Goal: Task Accomplishment & Management: Manage account settings

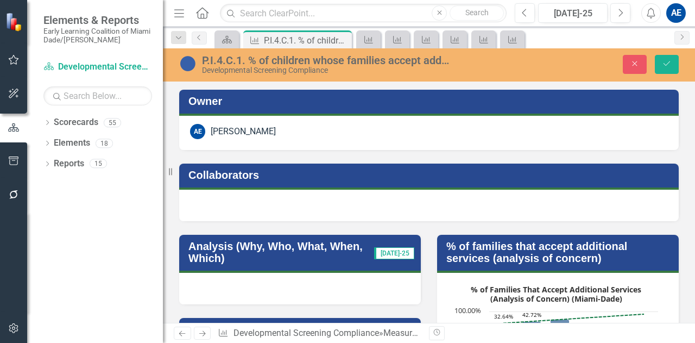
scroll to position [1569, 0]
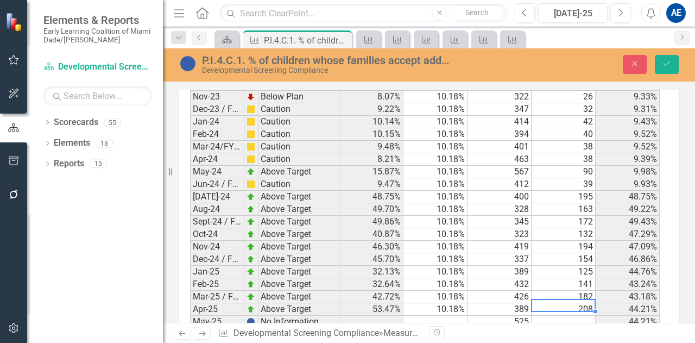
click at [555, 315] on td at bounding box center [563, 321] width 64 height 12
type textarea "237"
click at [559, 328] on td at bounding box center [563, 334] width 64 height 12
type textarea "222"
click at [671, 67] on button "Save" at bounding box center [667, 64] width 24 height 19
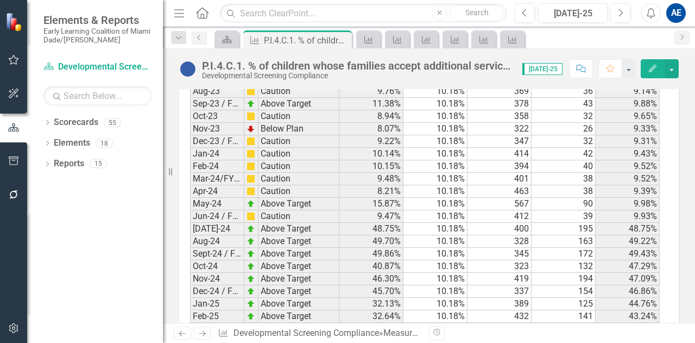
scroll to position [1675, 0]
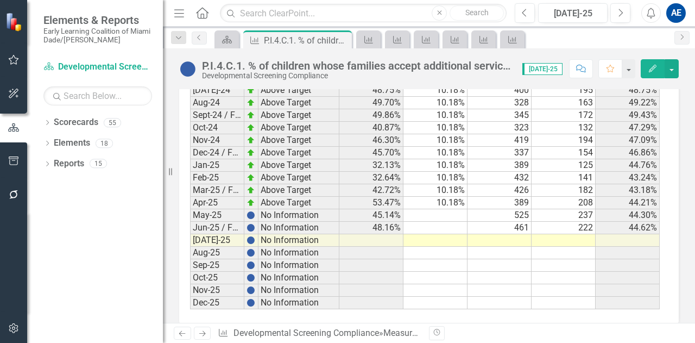
click at [440, 209] on td at bounding box center [435, 215] width 64 height 12
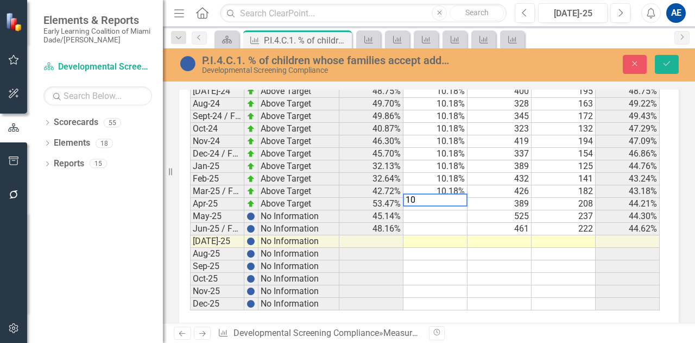
scroll to position [1675, 0]
type textarea "10.18"
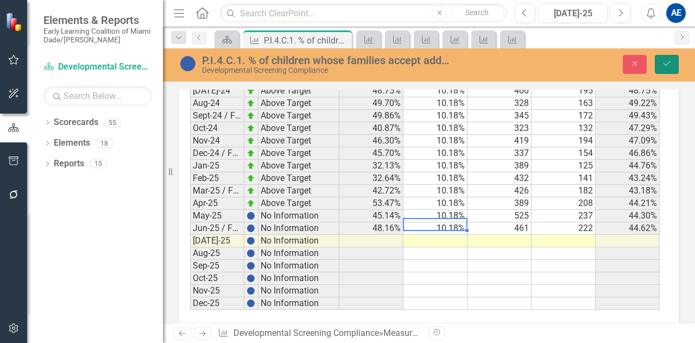
click at [671, 62] on icon "Save" at bounding box center [667, 64] width 10 height 8
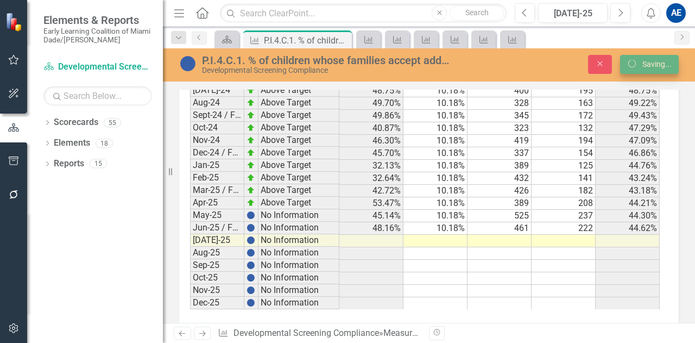
scroll to position [1675, 0]
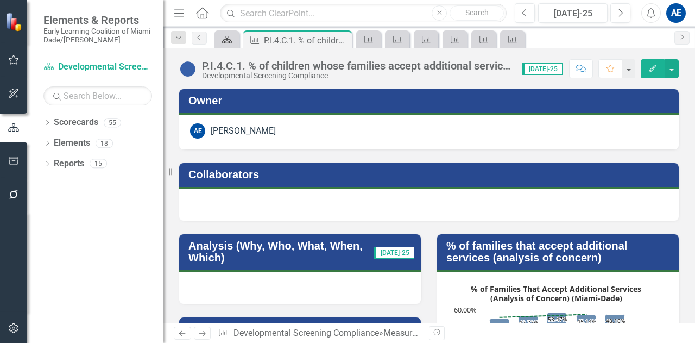
click at [226, 43] on icon "Scorecard" at bounding box center [226, 39] width 11 height 9
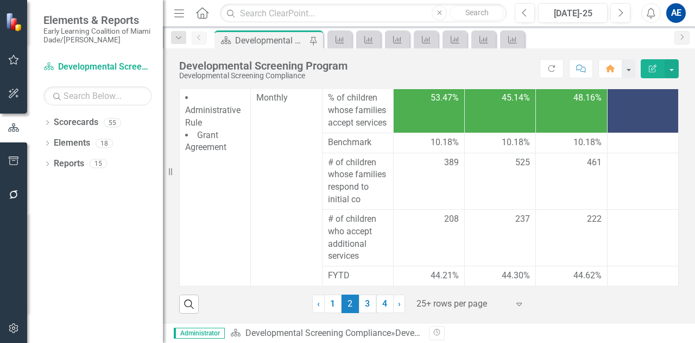
scroll to position [946, 0]
click at [365, 306] on link "3" at bounding box center [367, 303] width 17 height 18
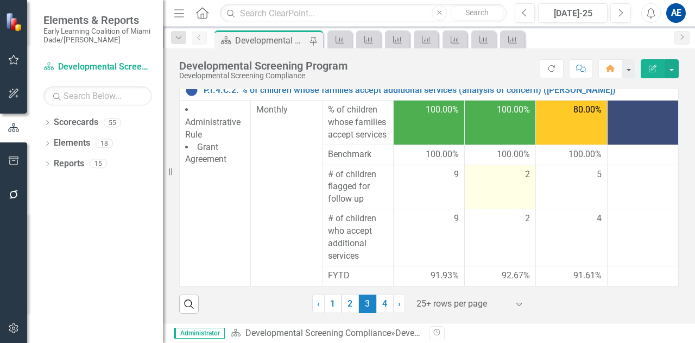
drag, startPoint x: 690, startPoint y: 199, endPoint x: 484, endPoint y: 219, distance: 207.2
click at [484, 209] on td "2" at bounding box center [500, 186] width 71 height 45
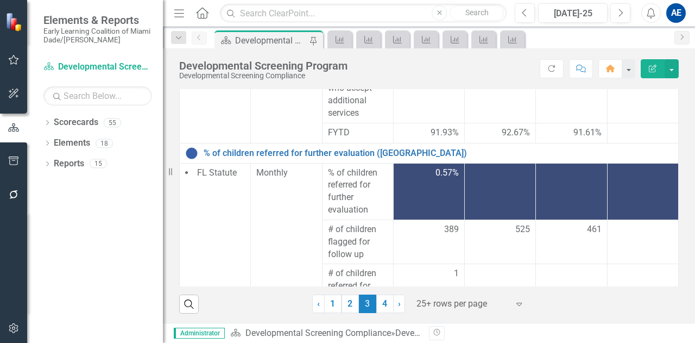
scroll to position [143, 0]
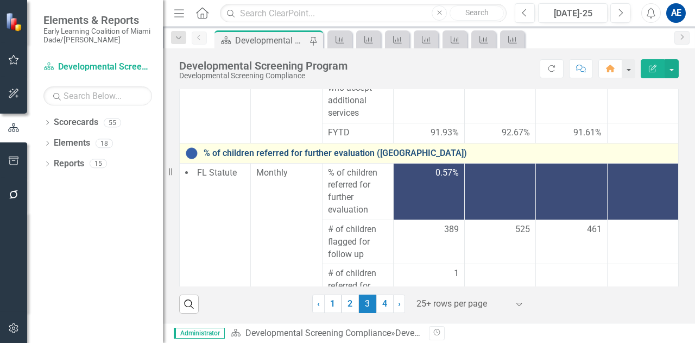
click at [350, 158] on link "% of children referred for further evaluation (Miami-Dade)" at bounding box center [438, 153] width 469 height 10
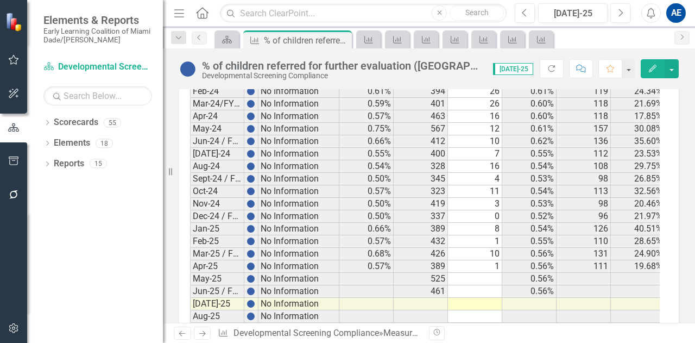
scroll to position [1930, 0]
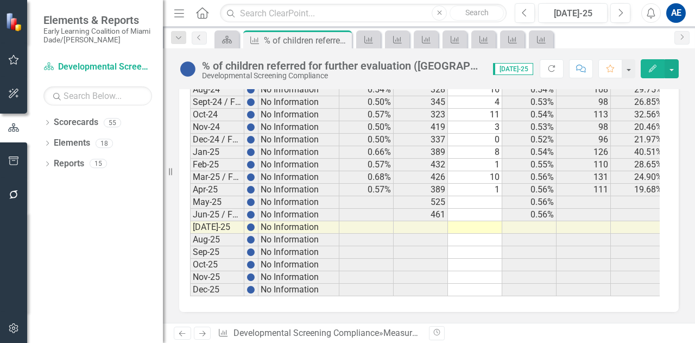
click at [462, 196] on td at bounding box center [475, 202] width 54 height 12
type textarea "2"
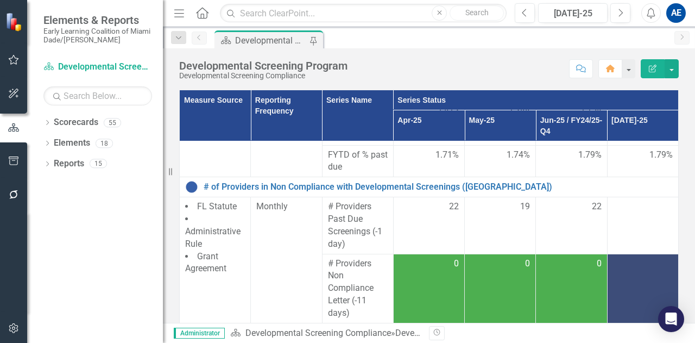
scroll to position [197, 0]
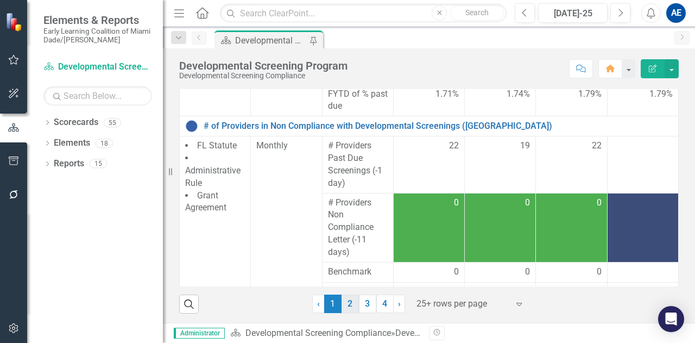
click at [349, 301] on link "2" at bounding box center [349, 303] width 17 height 18
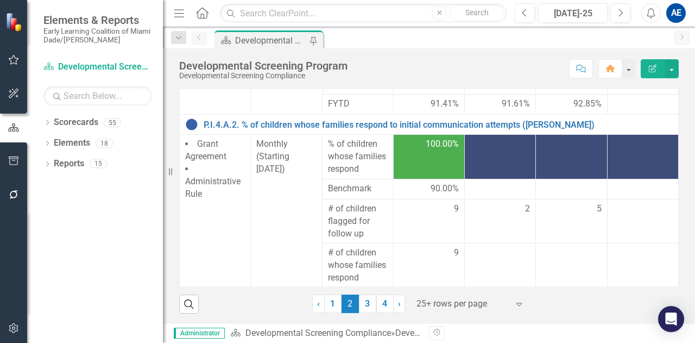
scroll to position [625, 0]
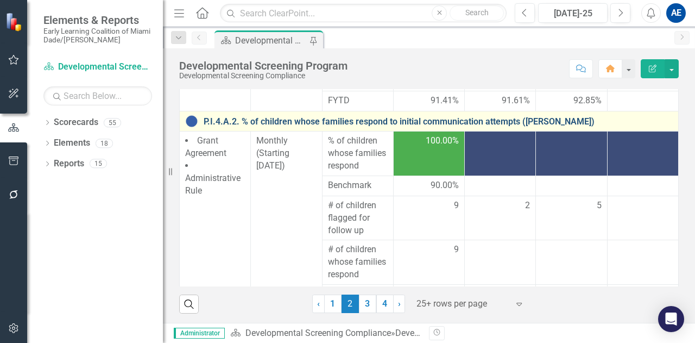
click at [503, 126] on link "P.I.4.A.2. % of children whose families respond to initial communication attemp…" at bounding box center [438, 122] width 469 height 10
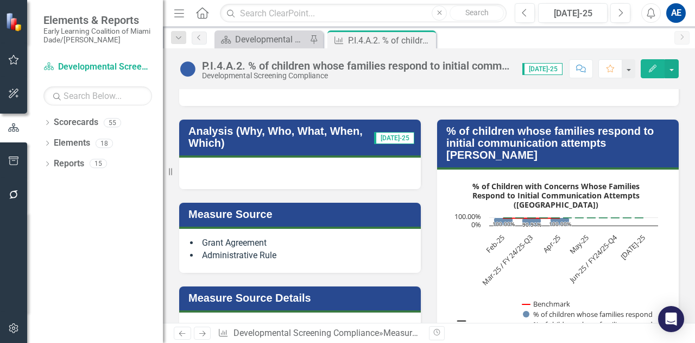
scroll to position [117, 0]
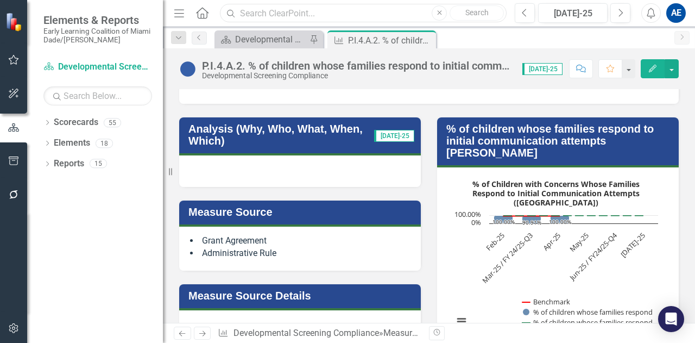
click at [246, 14] on input "text" at bounding box center [363, 13] width 287 height 19
type input "inclusion"
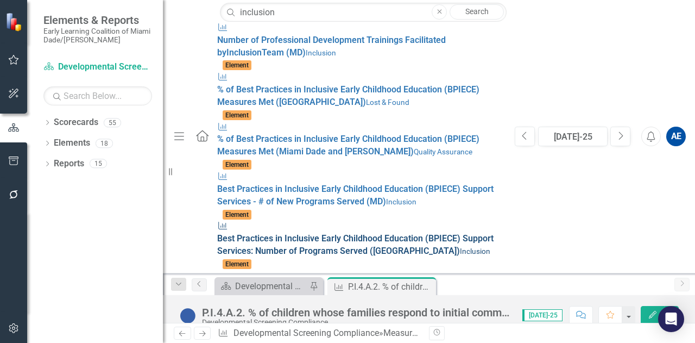
click at [240, 233] on span "Best Practices in Inclusive Early Childhood Education (BPIECE) Support Services…" at bounding box center [355, 244] width 276 height 23
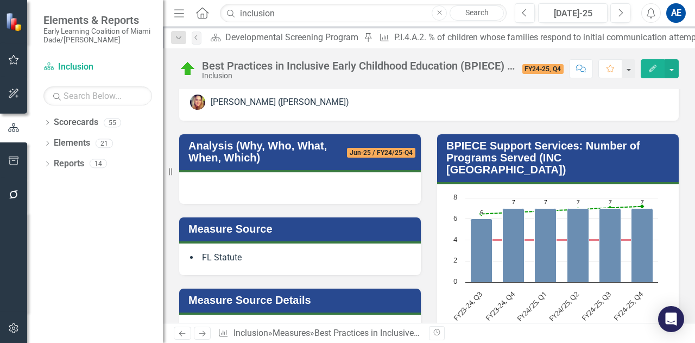
scroll to position [102, 0]
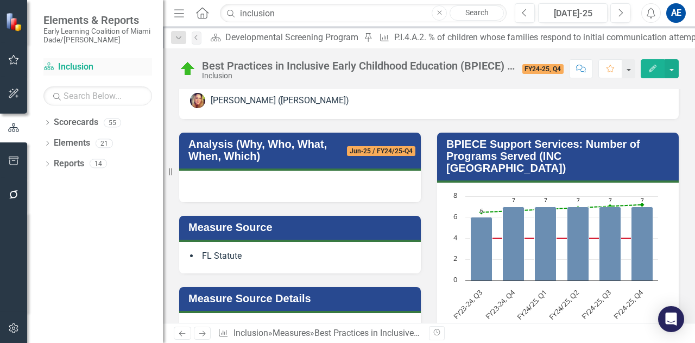
click at [78, 64] on link "Scorecard Inclusion" at bounding box center [97, 67] width 109 height 12
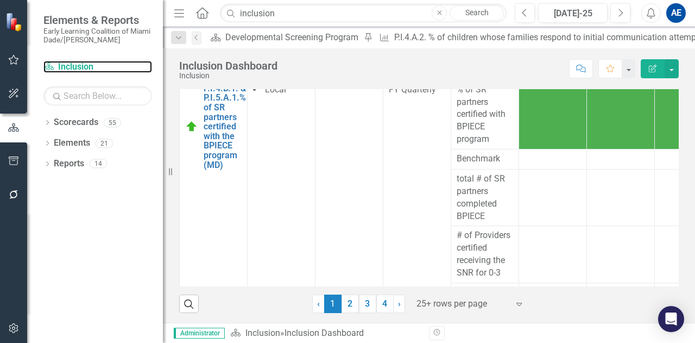
scroll to position [218, 0]
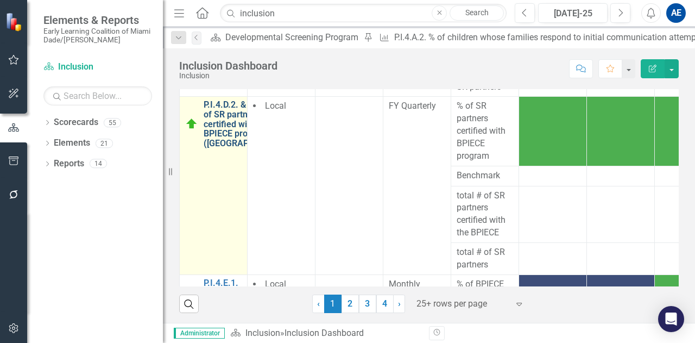
click at [218, 148] on link "P.I.4.D.2. & P.I.5.A.2. % of SR partners certified with the BPIECE program ([GE…" at bounding box center [249, 124] width 90 height 48
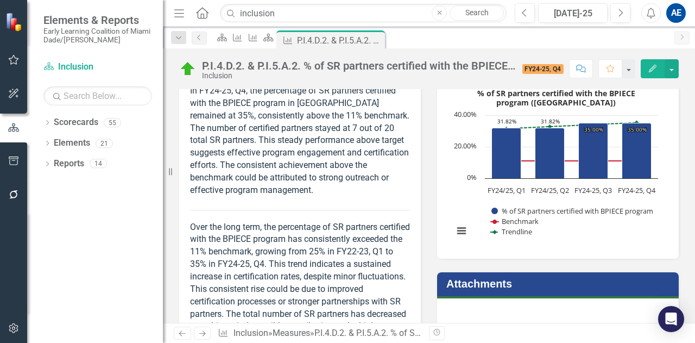
scroll to position [196, 0]
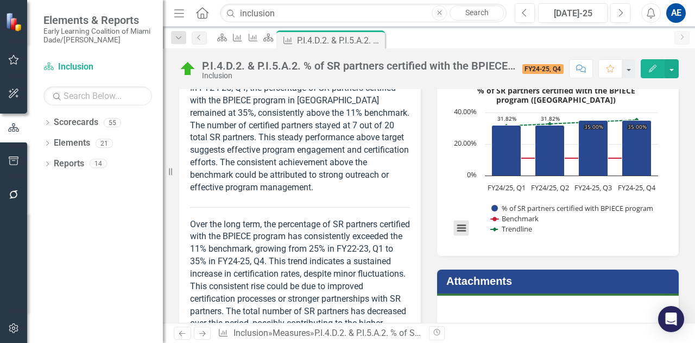
click at [454, 232] on button "View chart menu, % of SR partners certified with the BPIECE program (Monroe)" at bounding box center [461, 227] width 15 height 15
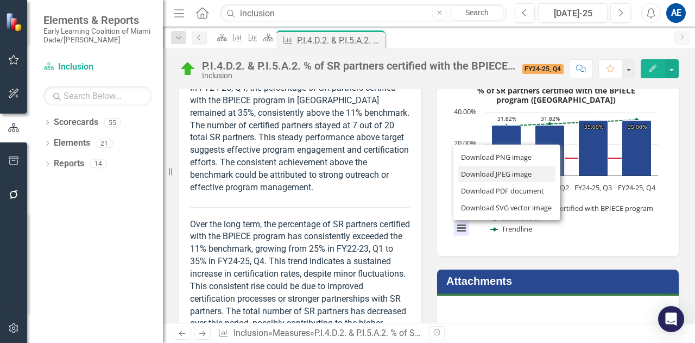
click at [460, 176] on li "Download JPEG image" at bounding box center [507, 174] width 98 height 17
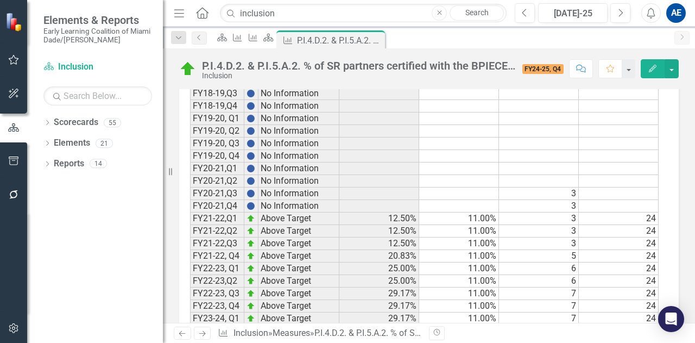
scroll to position [1101, 0]
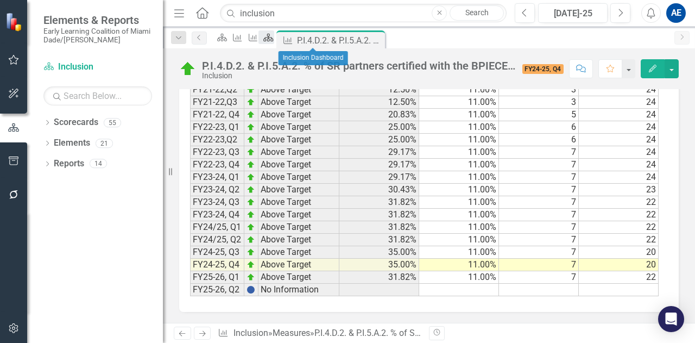
click at [274, 40] on icon at bounding box center [269, 38] width 10 height 8
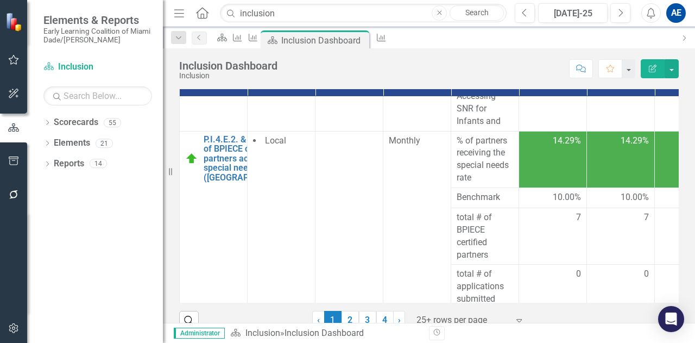
scroll to position [931, 0]
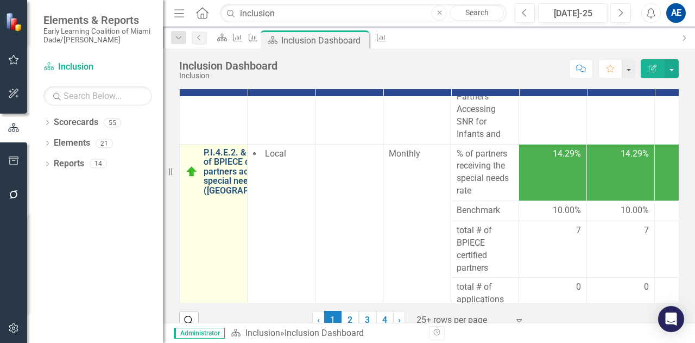
click at [213, 173] on link "P.I.4.E.2. & P.I.5.B.2. % of BPIECE certified partners accessing the special ne…" at bounding box center [249, 172] width 90 height 48
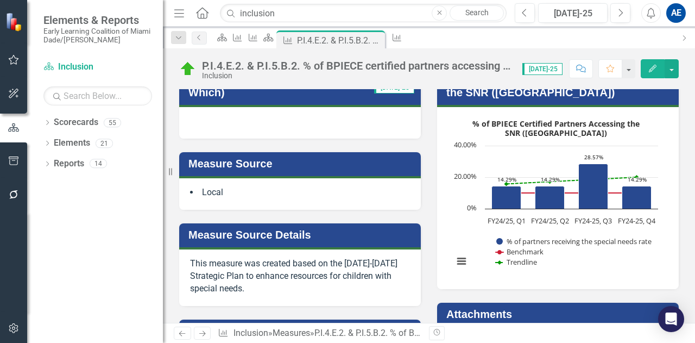
scroll to position [172, 0]
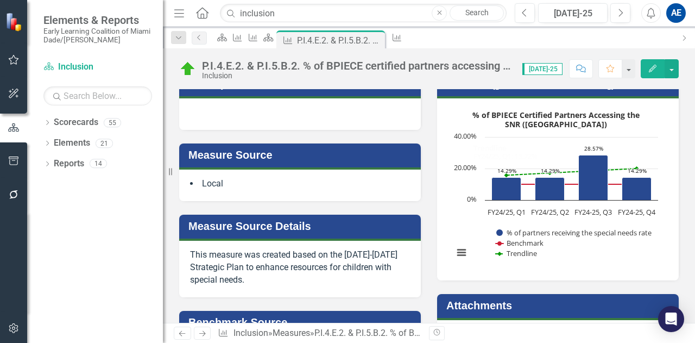
click at [452, 245] on rect "Interactive chart" at bounding box center [555, 187] width 215 height 163
click at [458, 257] on button "View chart menu, % of BPIECE Certified Partners Accessing the SNR (Monroe)" at bounding box center [461, 252] width 15 height 15
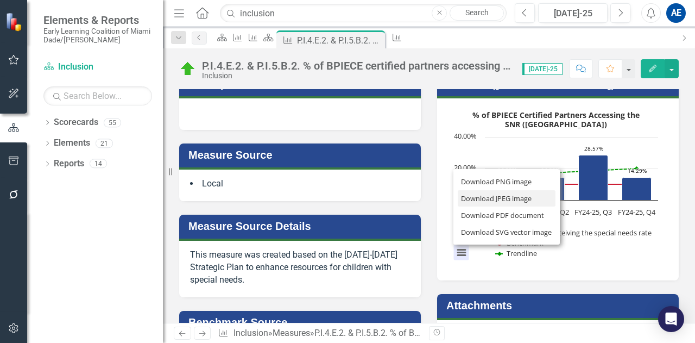
click at [469, 199] on li "Download JPEG image" at bounding box center [507, 198] width 98 height 17
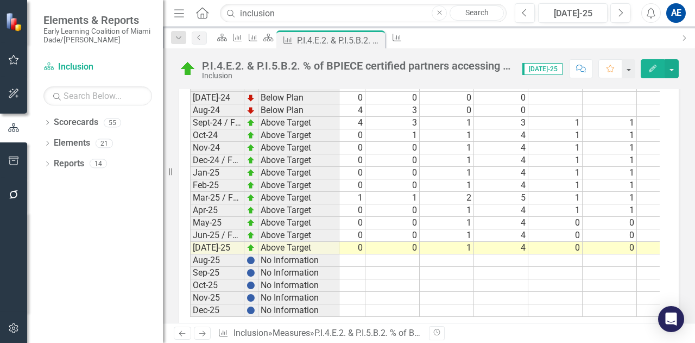
scroll to position [0, 191]
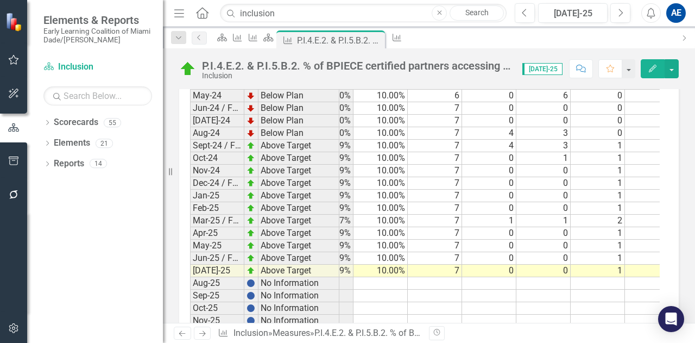
click at [493, 252] on td "0" at bounding box center [489, 258] width 54 height 12
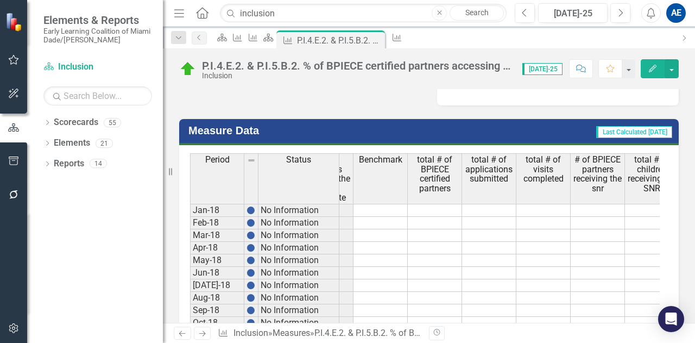
scroll to position [618, 0]
click at [596, 172] on span "# of BPIECE partners receiving the snr" at bounding box center [597, 174] width 49 height 38
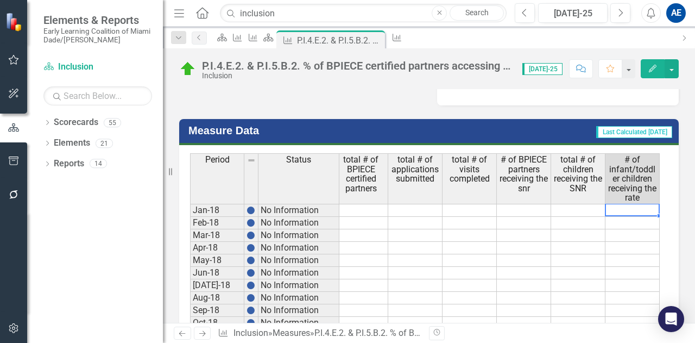
scroll to position [0, 168]
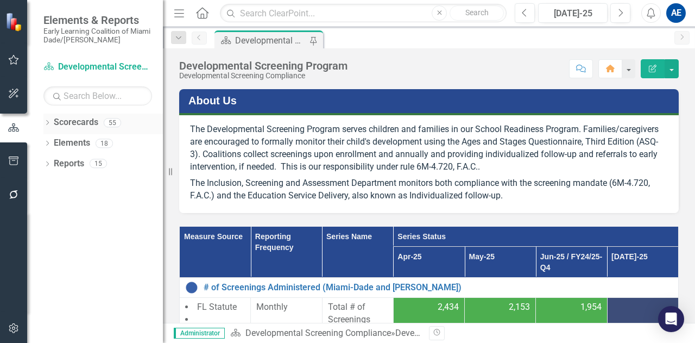
click at [83, 122] on link "Scorecards" at bounding box center [76, 122] width 45 height 12
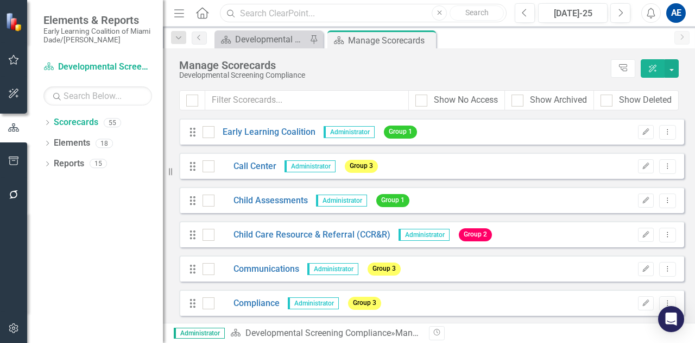
click at [241, 14] on input "text" at bounding box center [363, 13] width 287 height 19
type input "inclusion"
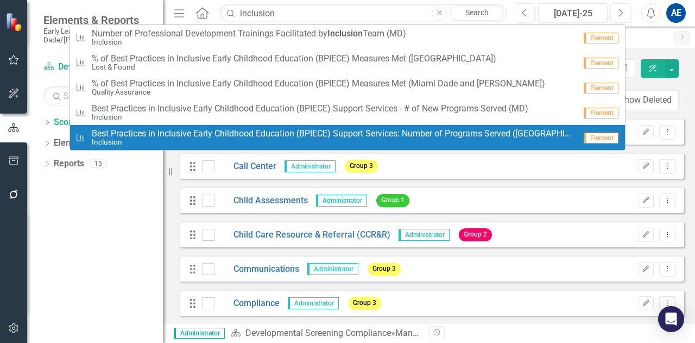
click at [99, 257] on div "Dropdown Scorecards 55 Dropdown Early Learning Coalition Call Center Child Asse…" at bounding box center [95, 227] width 136 height 229
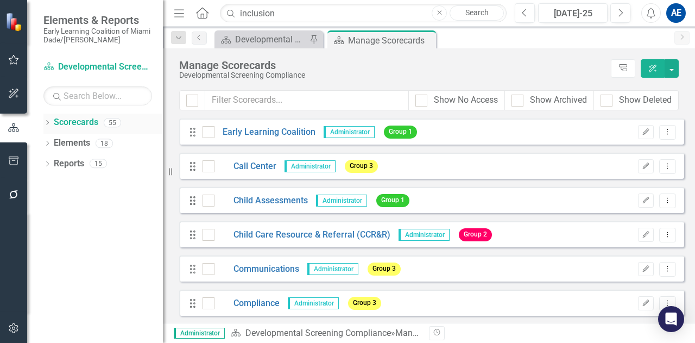
click at [88, 121] on link "Scorecards" at bounding box center [76, 122] width 45 height 12
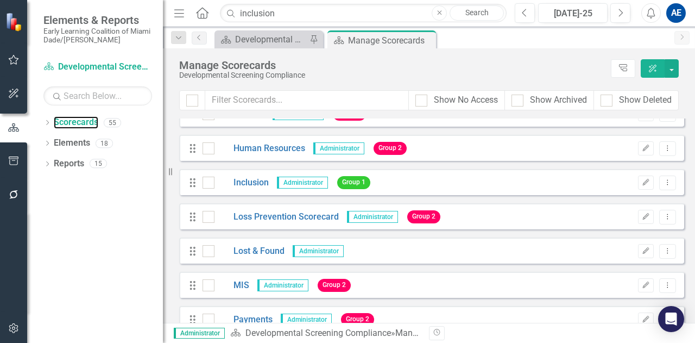
scroll to position [1413, 0]
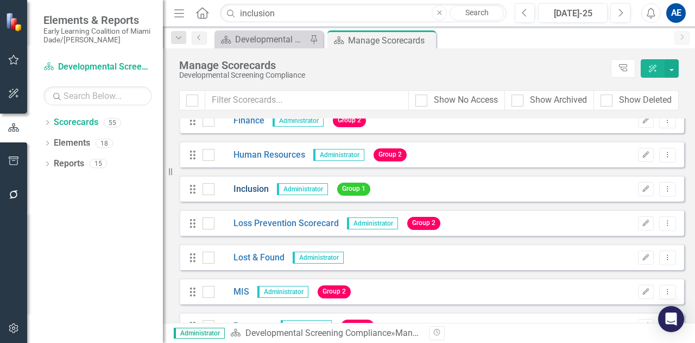
click at [258, 187] on link "Inclusion" at bounding box center [241, 189] width 54 height 12
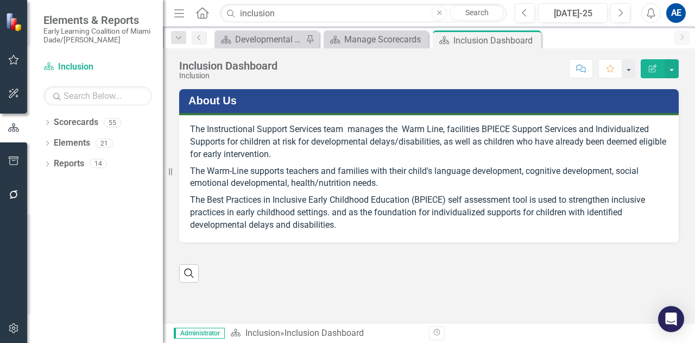
click at [239, 69] on div "Inclusion Dashboard" at bounding box center [228, 66] width 98 height 12
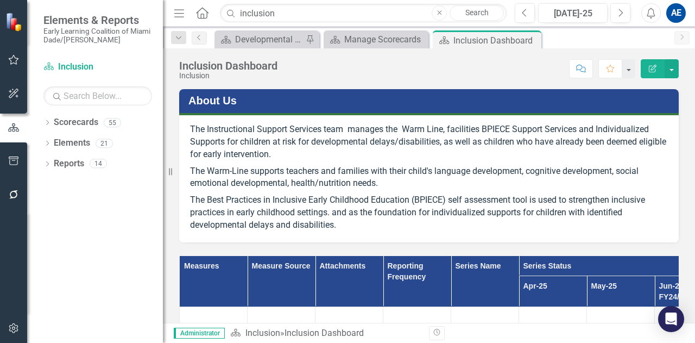
click at [240, 69] on div "Inclusion Dashboard" at bounding box center [228, 66] width 98 height 12
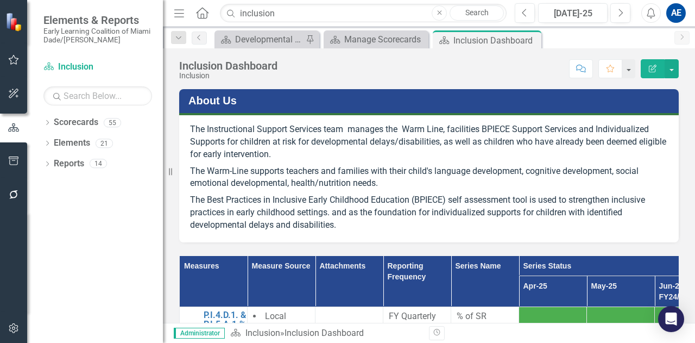
click at [204, 66] on div "Inclusion Dashboard" at bounding box center [228, 66] width 98 height 12
click at [652, 61] on button "Edit Report" at bounding box center [653, 68] width 24 height 19
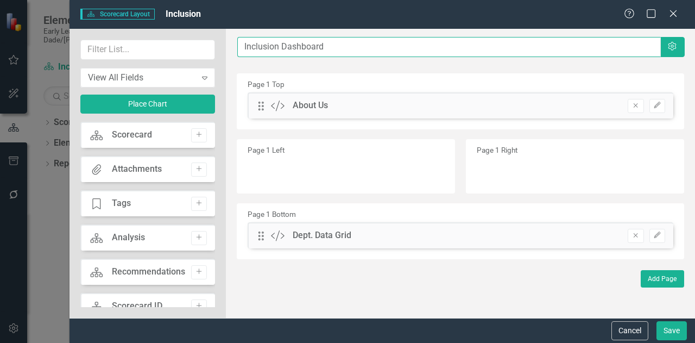
drag, startPoint x: 278, startPoint y: 48, endPoint x: 211, endPoint y: 58, distance: 68.6
click at [211, 58] on div "View All Fields Expand Place Chart Scorecard Scorecard Add Attachments Attachme…" at bounding box center [381, 173] width 625 height 289
type input "Instructional Support Services Dashboard"
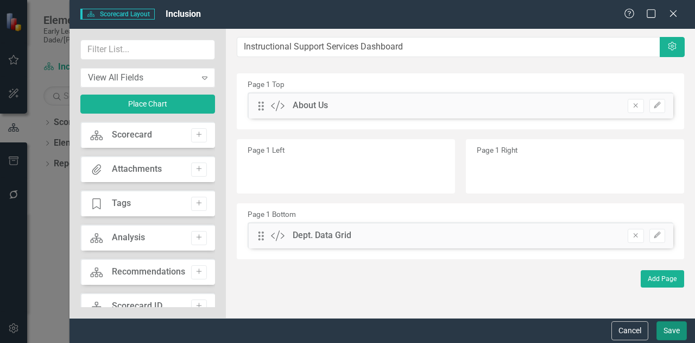
click at [676, 332] on button "Save" at bounding box center [671, 330] width 30 height 19
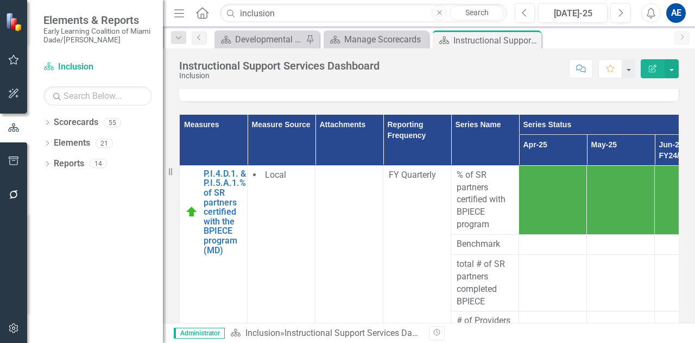
scroll to position [146, 0]
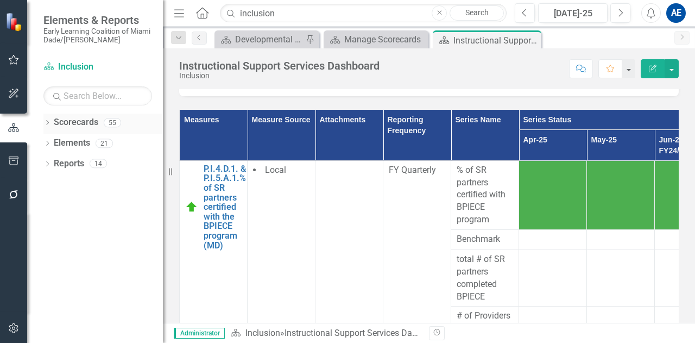
click at [69, 119] on link "Scorecards" at bounding box center [76, 122] width 45 height 12
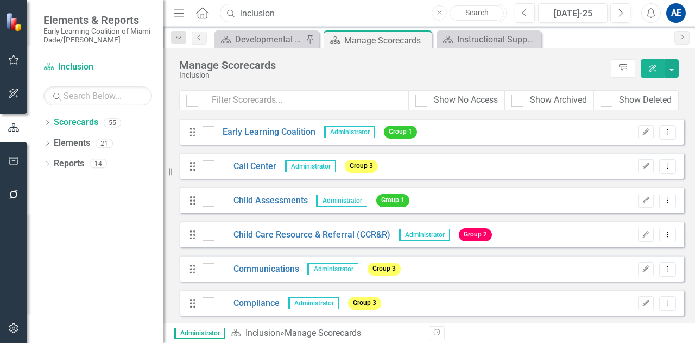
click at [270, 8] on input "inclusion" at bounding box center [363, 13] width 287 height 19
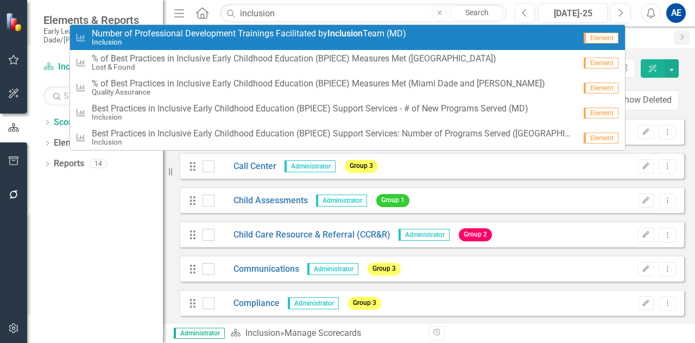
click at [656, 47] on div "Dropdown Search Scorecard Developmental Screening Program Pin Scorecard Manage …" at bounding box center [429, 38] width 532 height 22
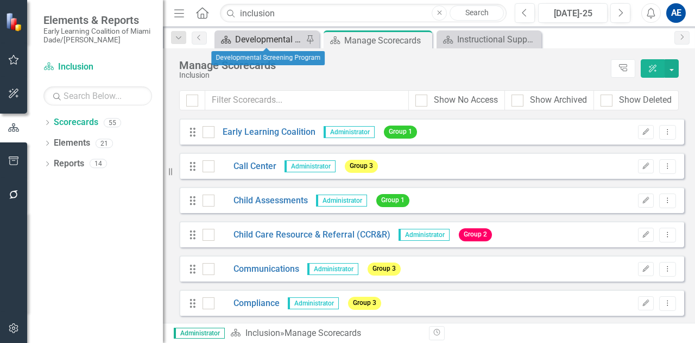
click at [263, 38] on div "Developmental Screening Program" at bounding box center [269, 40] width 68 height 14
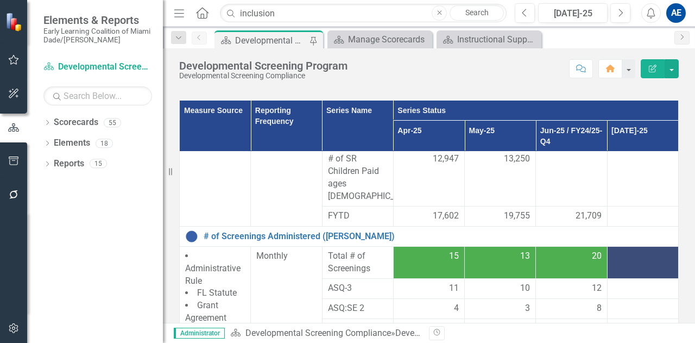
scroll to position [398, 0]
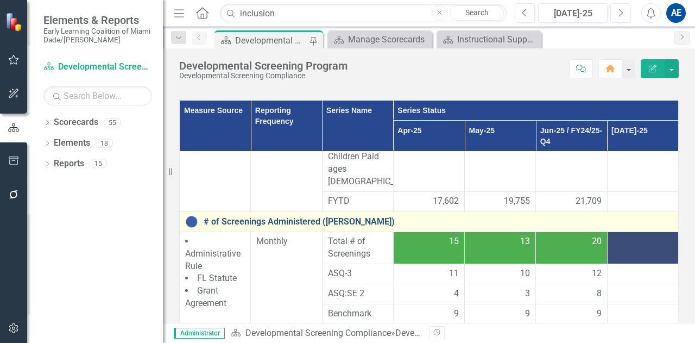
click at [249, 217] on link "# of Screenings Administered ([PERSON_NAME])" at bounding box center [438, 222] width 469 height 10
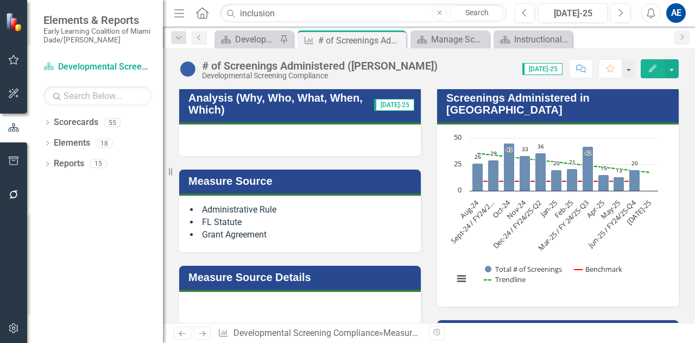
scroll to position [155, 0]
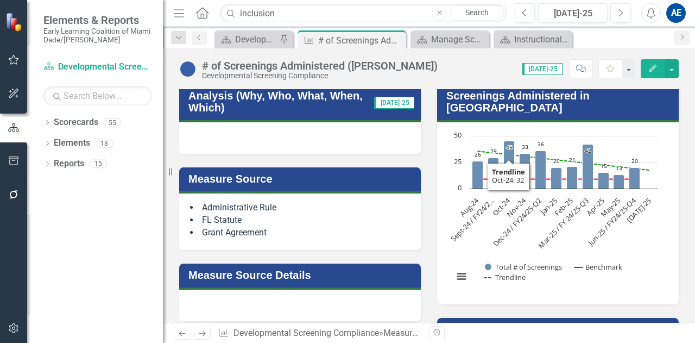
click at [498, 100] on h3 "Screenings Administered in [GEOGRAPHIC_DATA]" at bounding box center [559, 102] width 227 height 24
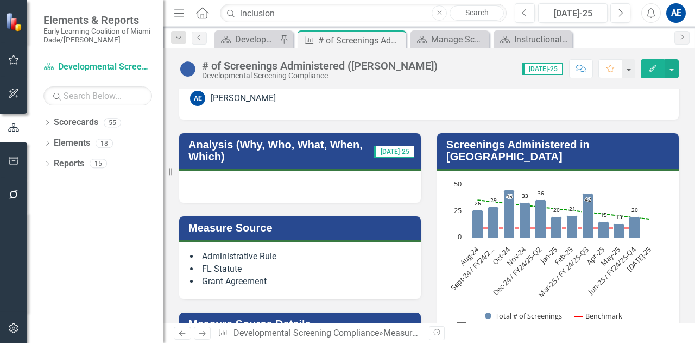
scroll to position [0, 0]
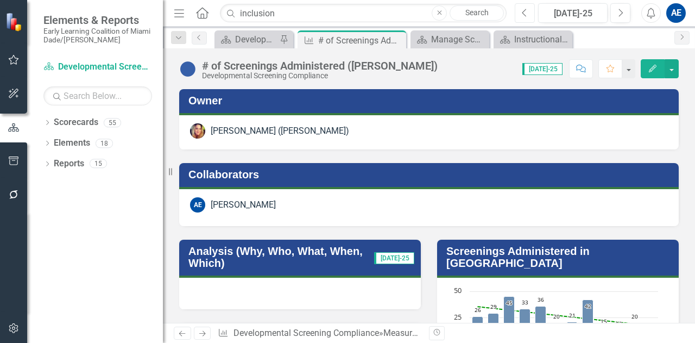
click at [529, 10] on button "Previous" at bounding box center [525, 13] width 20 height 20
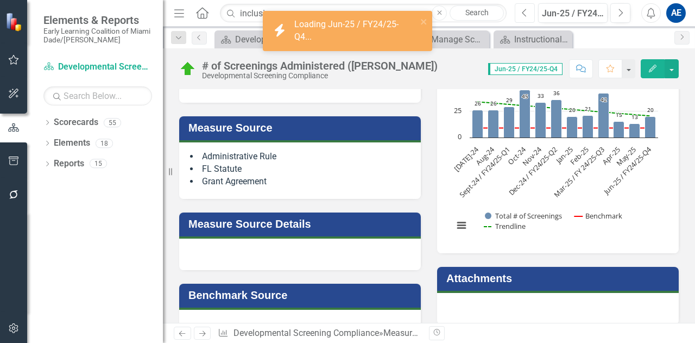
scroll to position [209, 0]
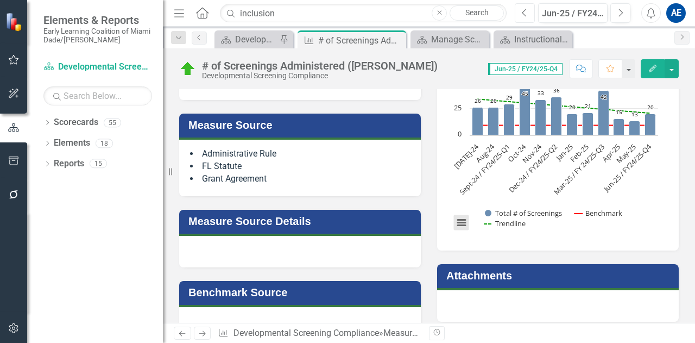
click at [454, 215] on button "View chart menu, Chart" at bounding box center [461, 222] width 15 height 15
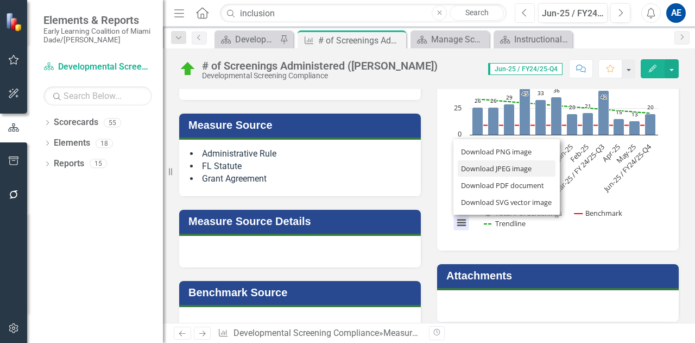
click at [471, 160] on li "Download JPEG image" at bounding box center [507, 168] width 98 height 17
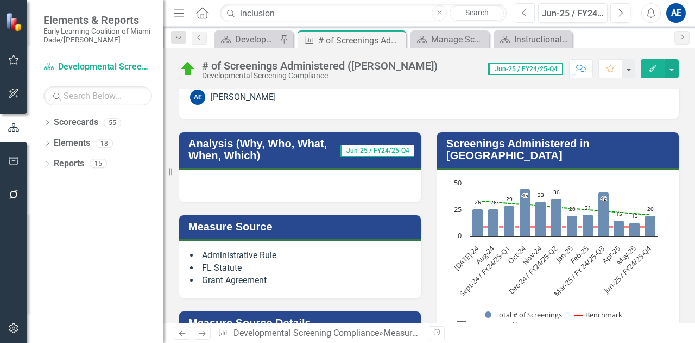
scroll to position [113, 0]
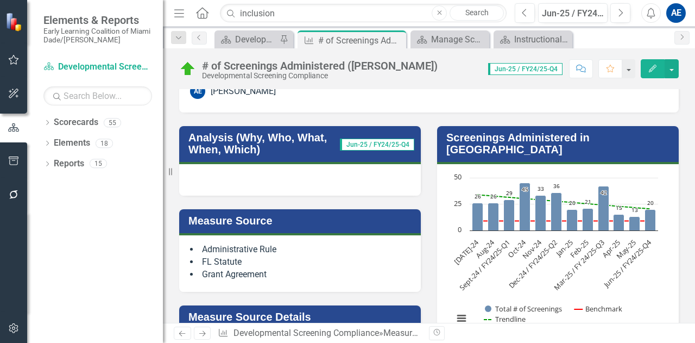
click at [291, 143] on h3 "Analysis (Why, Who, What, When, Which)" at bounding box center [263, 143] width 151 height 24
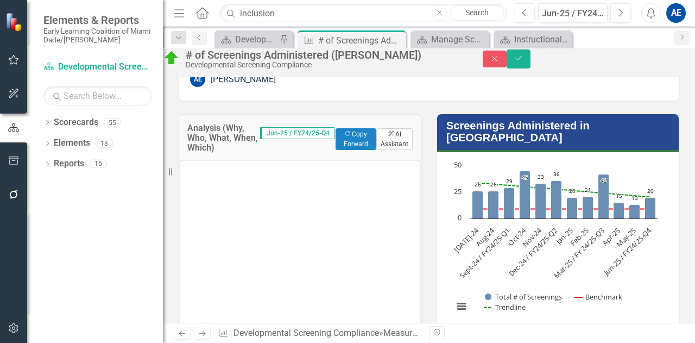
scroll to position [0, 0]
click at [394, 145] on button "ClearPoint AI AI Assistant" at bounding box center [394, 139] width 36 height 22
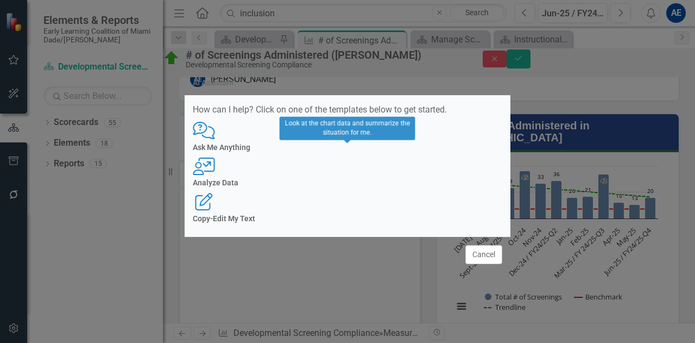
click at [351, 179] on div "Analyze Data" at bounding box center [347, 183] width 309 height 8
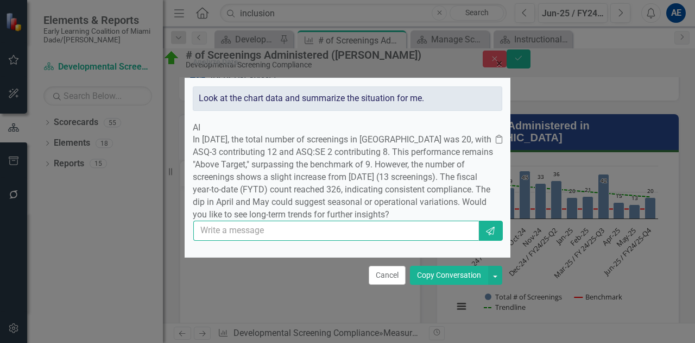
click at [292, 237] on input "text" at bounding box center [336, 230] width 286 height 20
type input "yes"
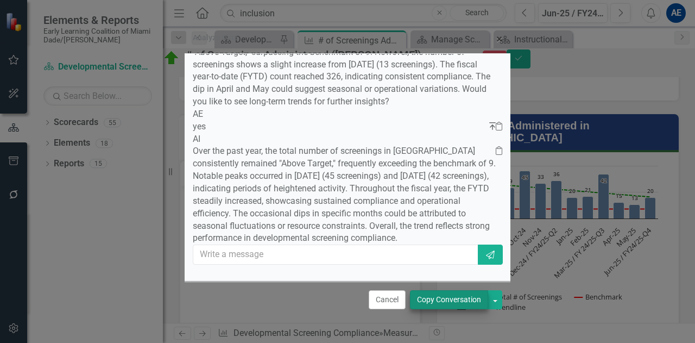
scroll to position [152, 0]
click at [425, 300] on button "Copy Conversation" at bounding box center [449, 299] width 78 height 19
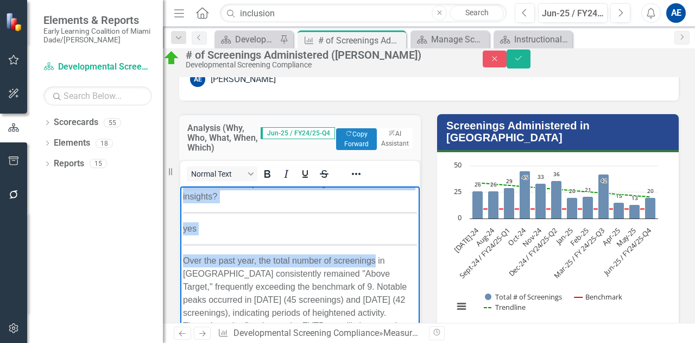
scroll to position [0, 0]
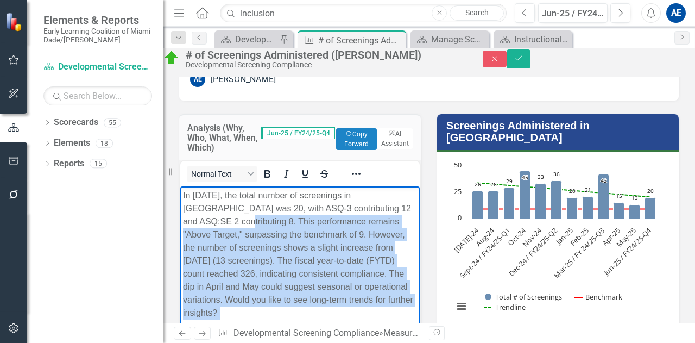
drag, startPoint x: 385, startPoint y: 264, endPoint x: 263, endPoint y: 220, distance: 130.1
click at [263, 220] on p "In June 2025, the total number of screenings in Monroe was 20, with ASQ-3 contr…" at bounding box center [300, 254] width 234 height 130
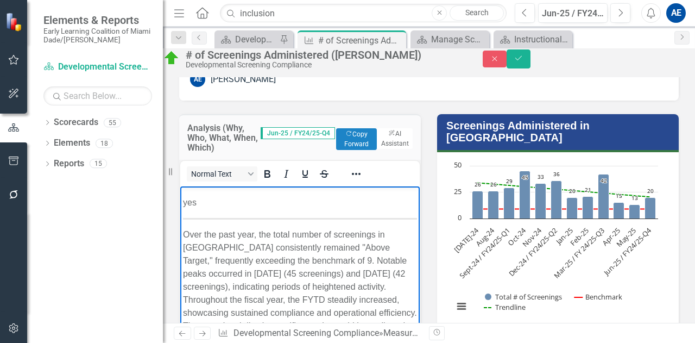
scroll to position [158, 0]
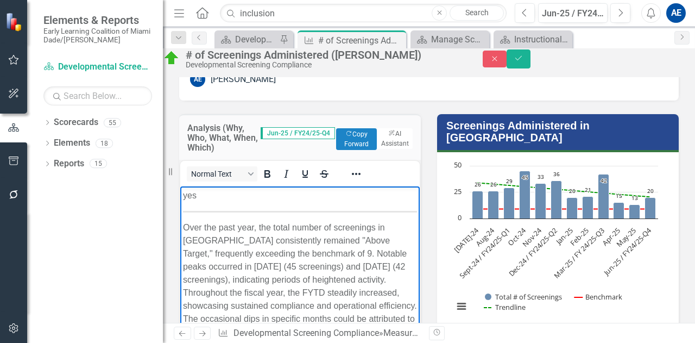
click at [202, 197] on p "yes" at bounding box center [300, 195] width 234 height 13
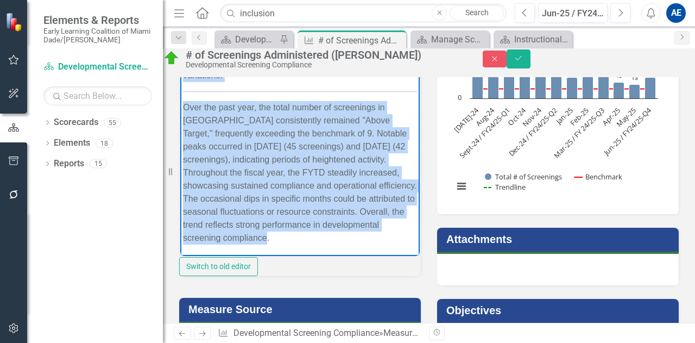
scroll to position [130, 0]
drag, startPoint x: 180, startPoint y: 72, endPoint x: 352, endPoint y: 236, distance: 237.3
click at [352, 236] on body "In June 2025, the total number of screenings in Monroe was 20, with ASQ-3 contr…" at bounding box center [299, 109] width 239 height 294
copy body "In June 2025, the total number of screenings in Monroe was 20, with ASQ-3 contr…"
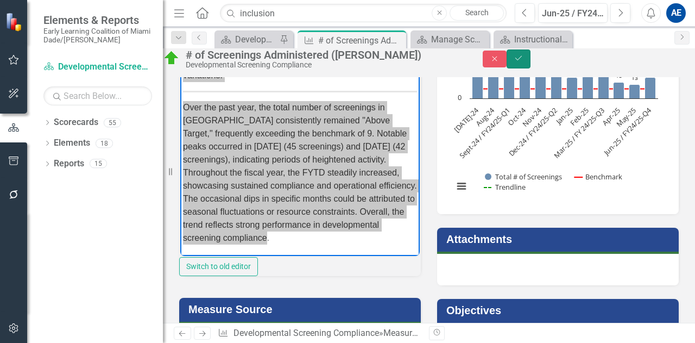
click at [523, 62] on icon "Save" at bounding box center [518, 58] width 10 height 8
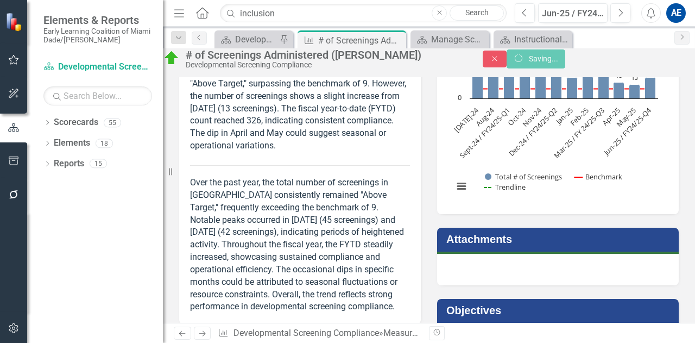
scroll to position [0, 0]
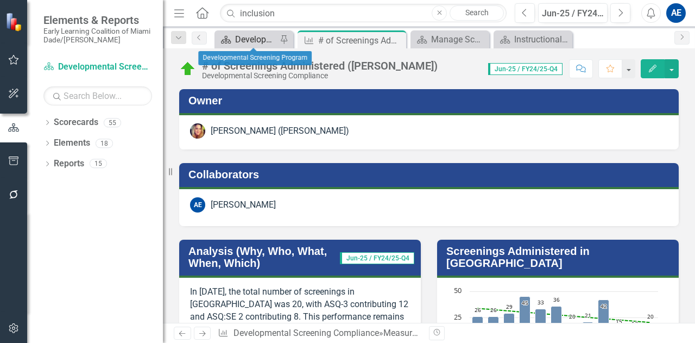
click at [258, 42] on div "Developmental Screening Program" at bounding box center [256, 40] width 42 height 14
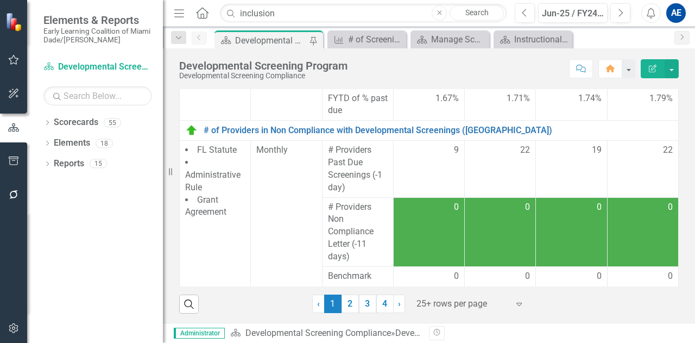
scroll to position [898, 0]
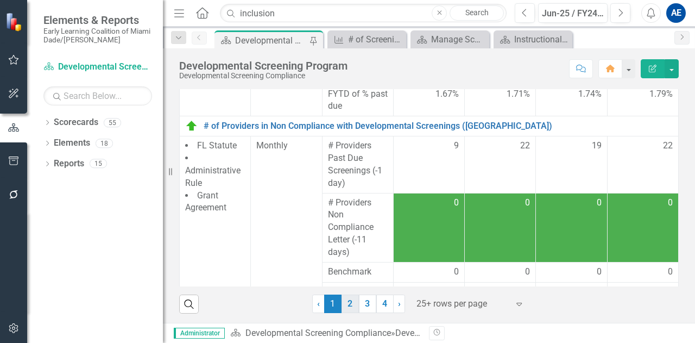
click at [350, 305] on link "2" at bounding box center [349, 303] width 17 height 18
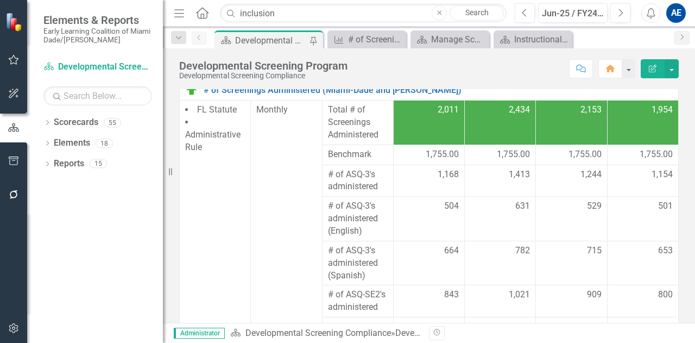
scroll to position [0, 0]
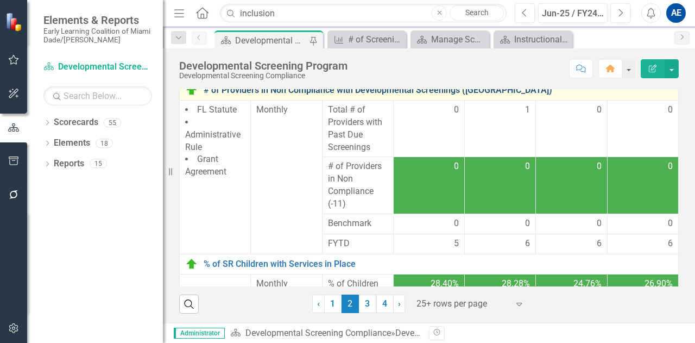
click at [480, 92] on link "# of Providers in Non Compliance with Developmental Screenings ([GEOGRAPHIC_DAT…" at bounding box center [438, 90] width 469 height 10
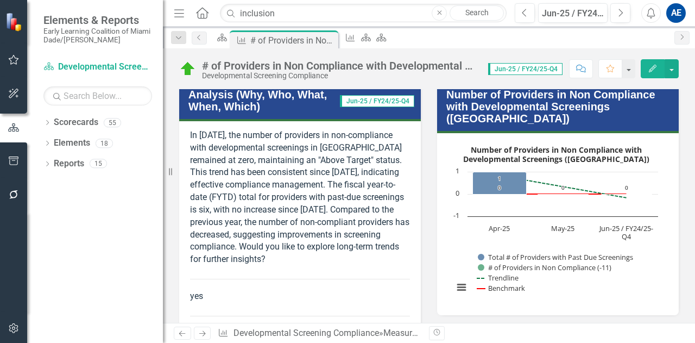
scroll to position [158, 0]
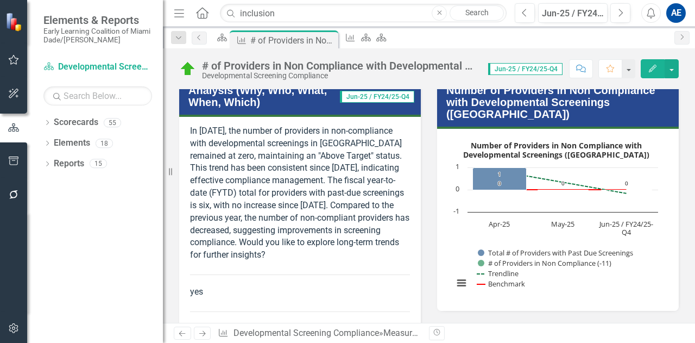
click at [456, 115] on td "Number of Providers in Non Compliance with Developmental Screenings ([GEOGRAPHI…" at bounding box center [559, 103] width 227 height 44
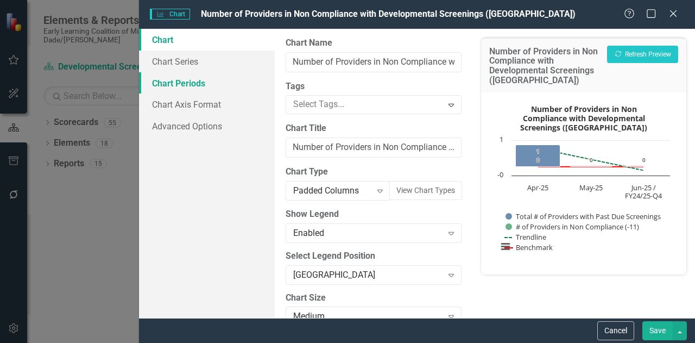
click at [190, 84] on link "Chart Periods" at bounding box center [207, 83] width 136 height 22
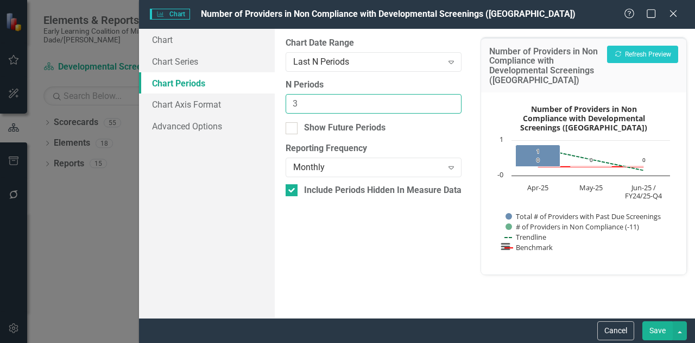
click at [302, 107] on input "3" at bounding box center [374, 104] width 176 height 20
type input "4"
click at [658, 329] on button "Save" at bounding box center [657, 330] width 30 height 19
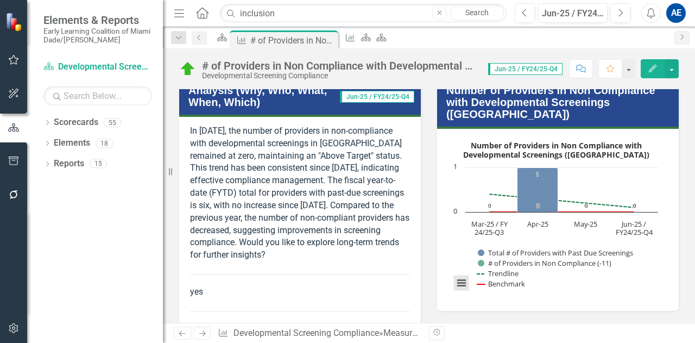
click at [460, 275] on button "View chart menu, Number of Providers in Non Compliance with Developmental Scree…" at bounding box center [461, 282] width 15 height 15
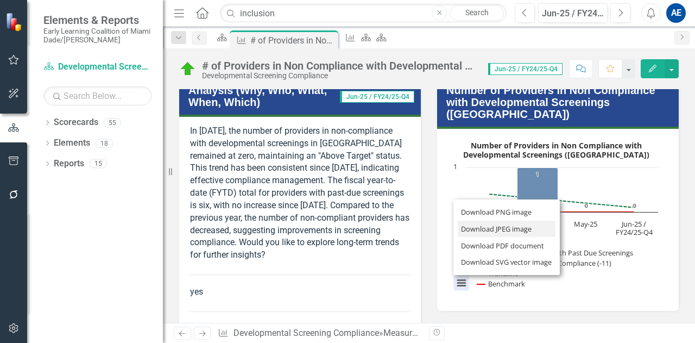
click at [459, 220] on li "Download JPEG image" at bounding box center [507, 228] width 98 height 17
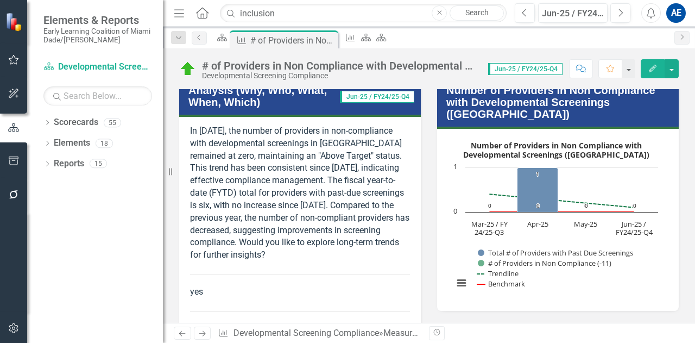
click at [353, 202] on p "In [DATE], the number of providers in non-compliance with developmental screeni…" at bounding box center [300, 194] width 220 height 138
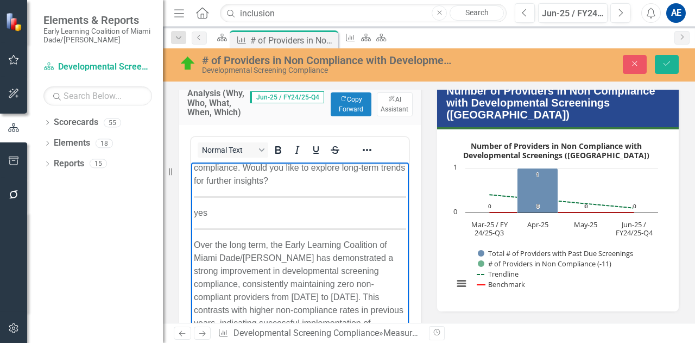
scroll to position [144, 0]
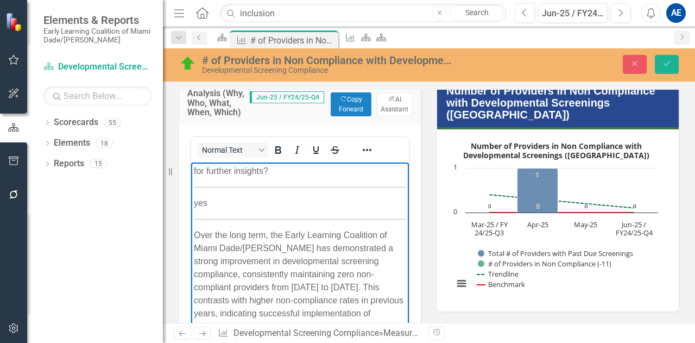
click at [211, 202] on p "yes" at bounding box center [300, 202] width 212 height 13
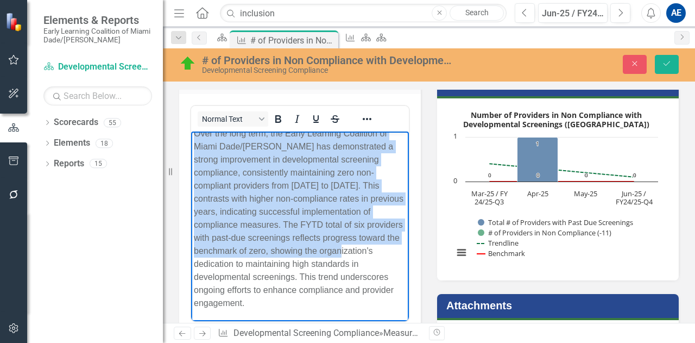
scroll to position [192, 0]
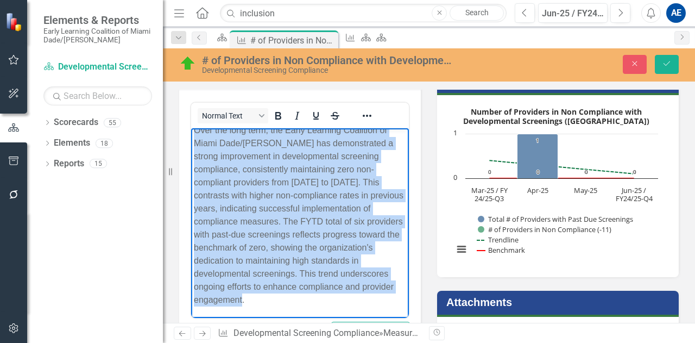
drag, startPoint x: 195, startPoint y: 137, endPoint x: 388, endPoint y: 303, distance: 254.3
click at [388, 303] on body "In June 2025, the number of providers in non-compliance with developmental scre…" at bounding box center [300, 138] width 218 height 359
copy body "n June 2025, the number of providers in non-compliance with developmental scree…"
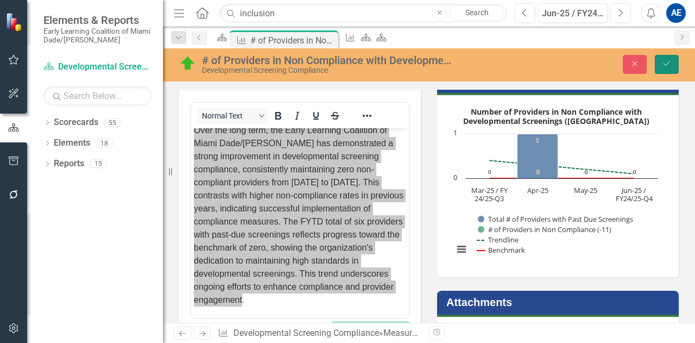
click at [669, 64] on icon "Save" at bounding box center [667, 64] width 10 height 8
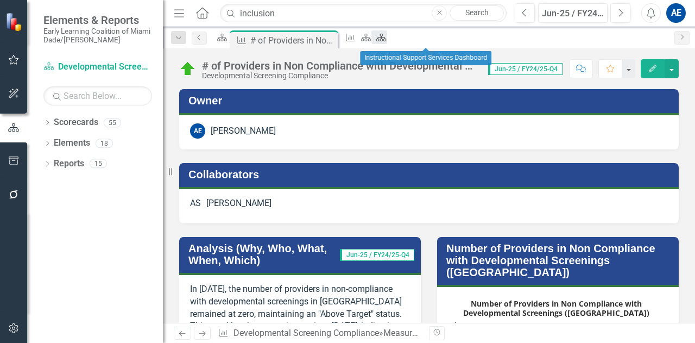
click at [386, 41] on icon at bounding box center [382, 38] width 10 height 8
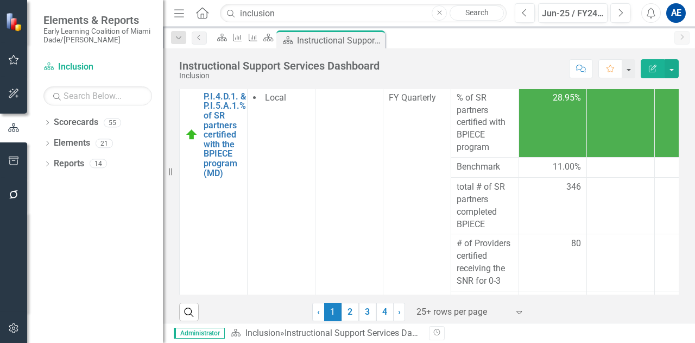
scroll to position [226, 0]
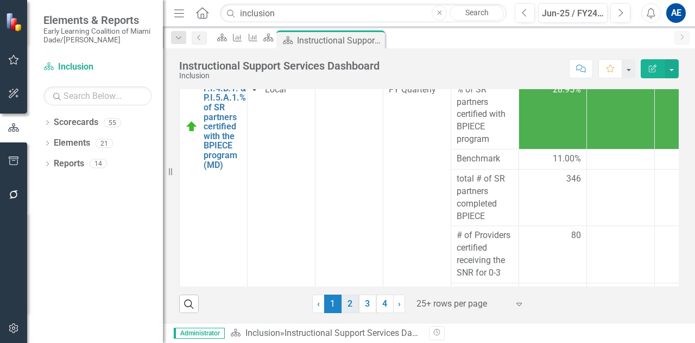
click at [347, 307] on link "2" at bounding box center [349, 303] width 17 height 18
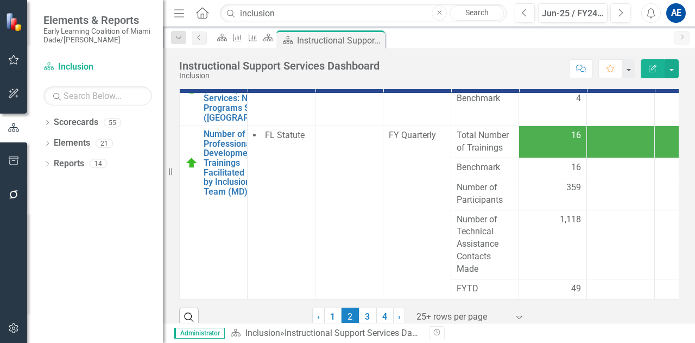
scroll to position [826, 0]
click at [369, 313] on link "3" at bounding box center [367, 316] width 17 height 18
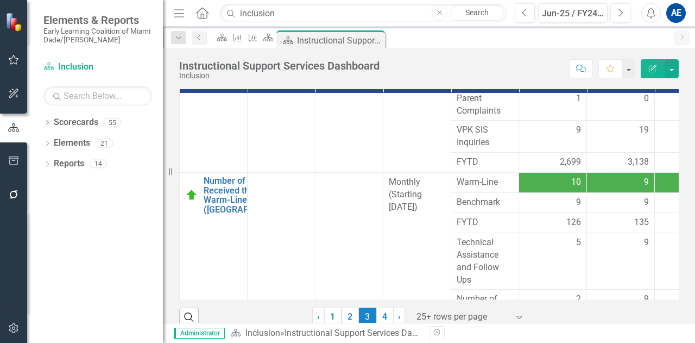
scroll to position [289, 0]
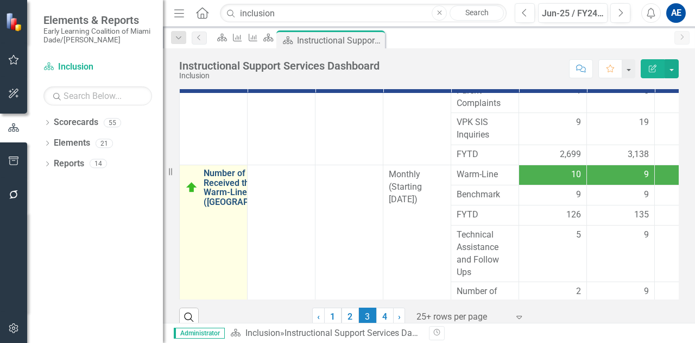
click at [210, 206] on link "Number of Initial Calls Received through the Warm-Line ([GEOGRAPHIC_DATA])" at bounding box center [249, 187] width 90 height 38
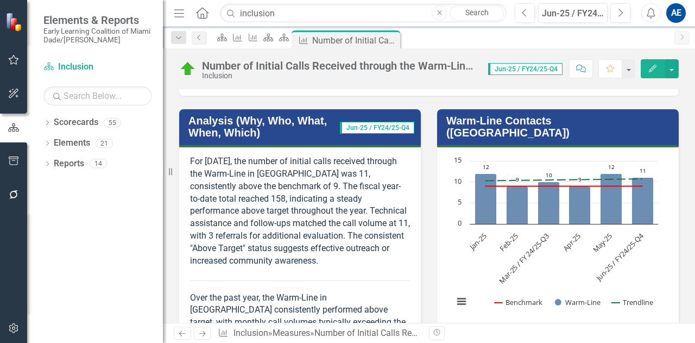
scroll to position [125, 0]
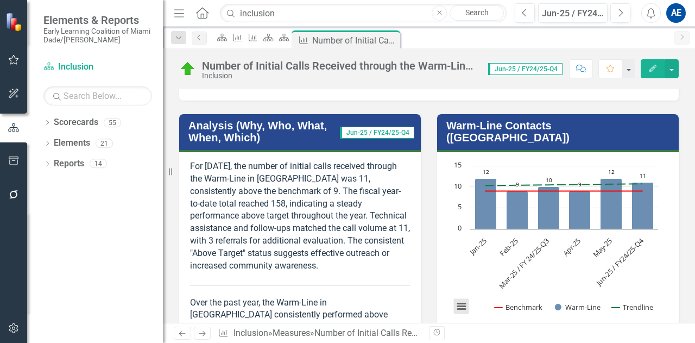
click at [455, 299] on button "View chart menu, Chart" at bounding box center [461, 306] width 15 height 15
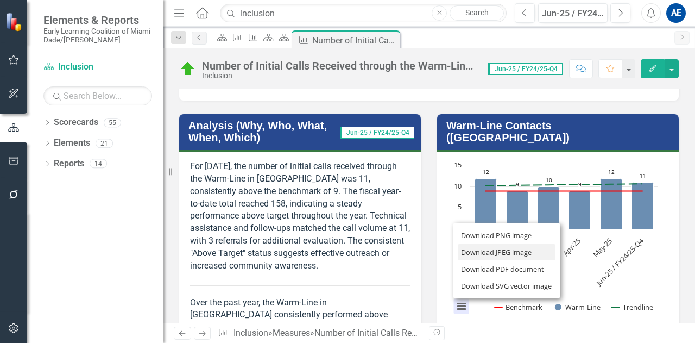
click at [466, 244] on li "Download JPEG image" at bounding box center [507, 252] width 98 height 17
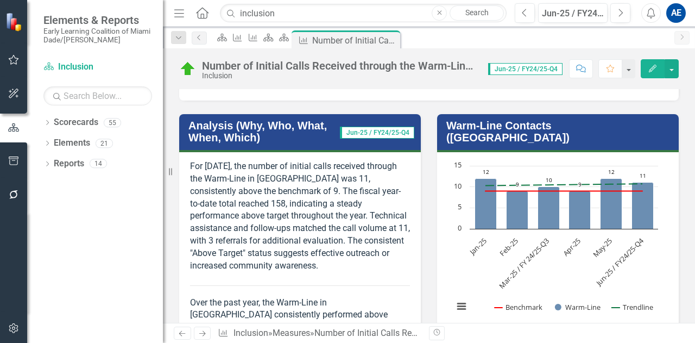
click at [200, 144] on td "Analysis (Why, Who, What, When, Which)" at bounding box center [263, 133] width 151 height 32
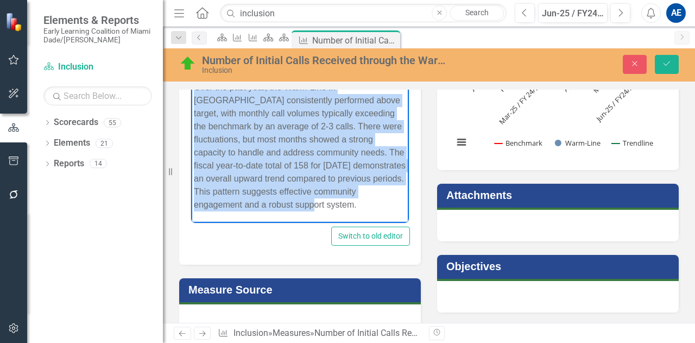
scroll to position [104, 0]
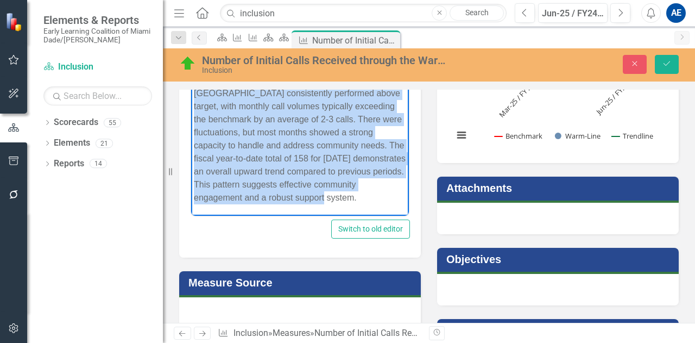
drag, startPoint x: 193, startPoint y: 35, endPoint x: 362, endPoint y: 193, distance: 231.6
click at [362, 193] on body "For June 2025, the number of initial calls received through the Warm-Line in Mo…" at bounding box center [300, 75] width 218 height 281
copy body "For June 2025, the number of initial calls received through the Warm-Line in Mo…"
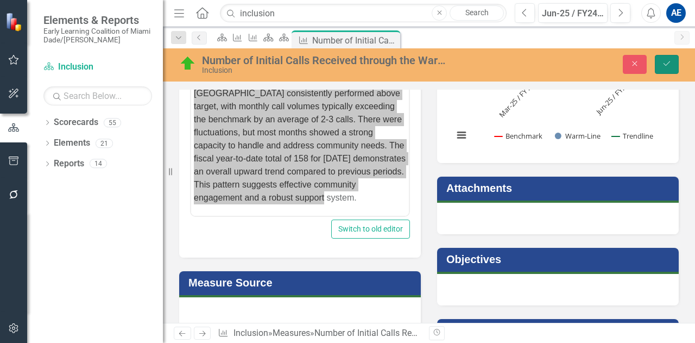
click at [665, 59] on button "Save" at bounding box center [667, 64] width 24 height 19
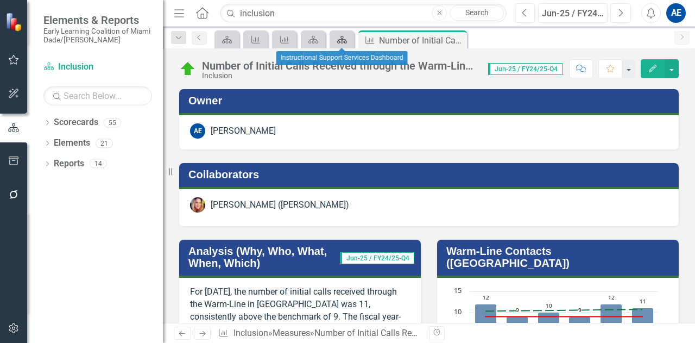
click at [339, 37] on icon "Scorecard" at bounding box center [342, 39] width 11 height 9
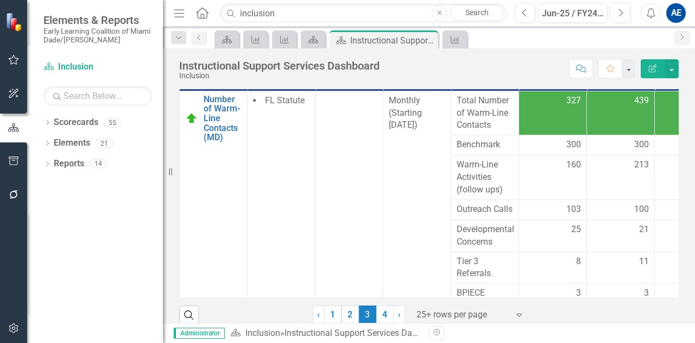
scroll to position [226, 0]
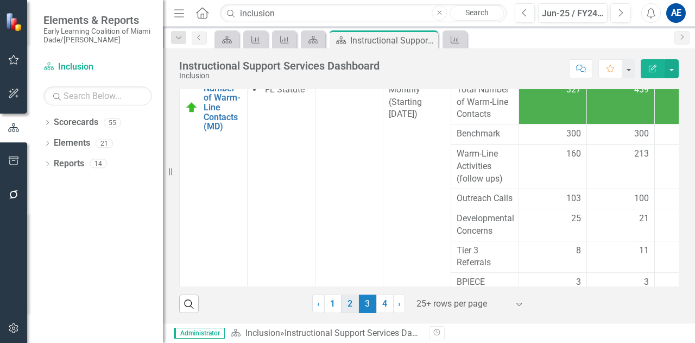
click at [345, 301] on link "2" at bounding box center [349, 303] width 17 height 18
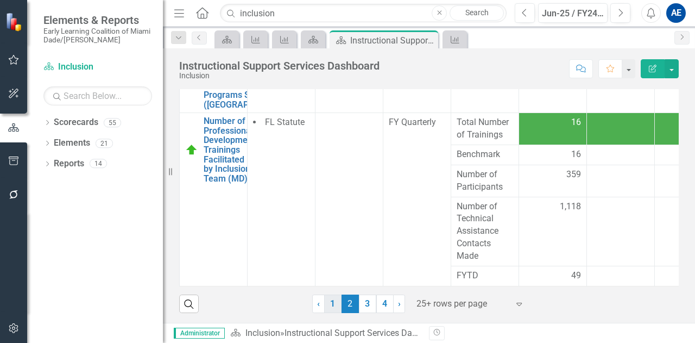
click at [334, 302] on link "1" at bounding box center [332, 303] width 17 height 18
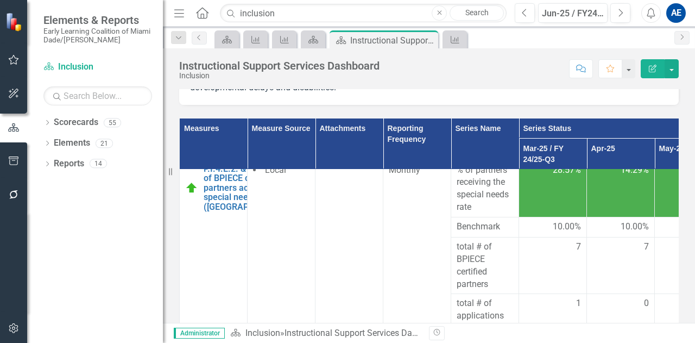
scroll to position [974, 0]
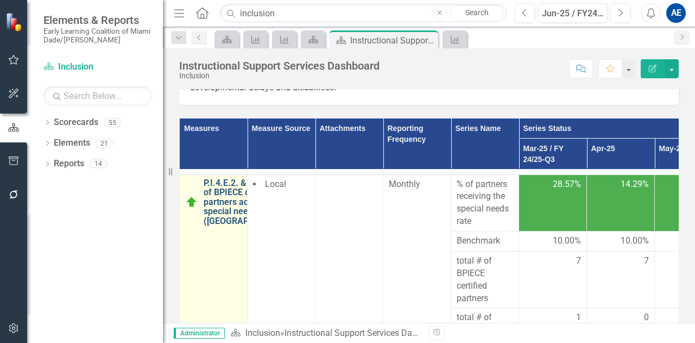
click at [226, 225] on link "P.I.4.E.2. & P.I.5.B.2. % of BPIECE certified partners accessing the special ne…" at bounding box center [249, 202] width 90 height 48
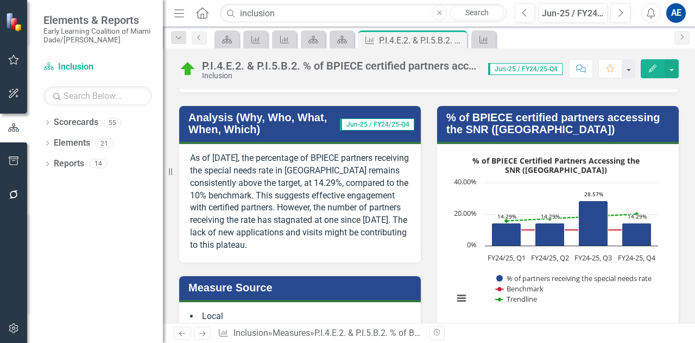
scroll to position [131, 0]
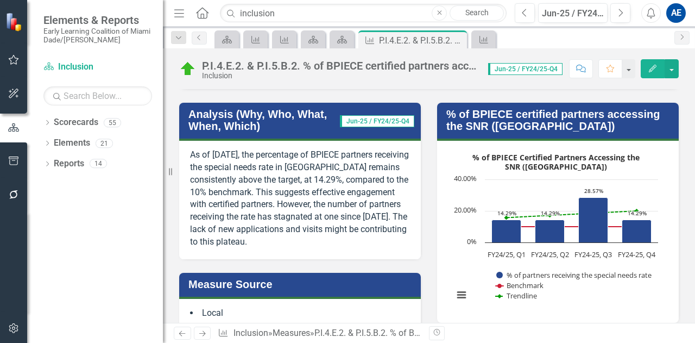
click at [299, 193] on p "As of [DATE], the percentage of BPIECE partners receiving the special needs rat…" at bounding box center [300, 198] width 220 height 99
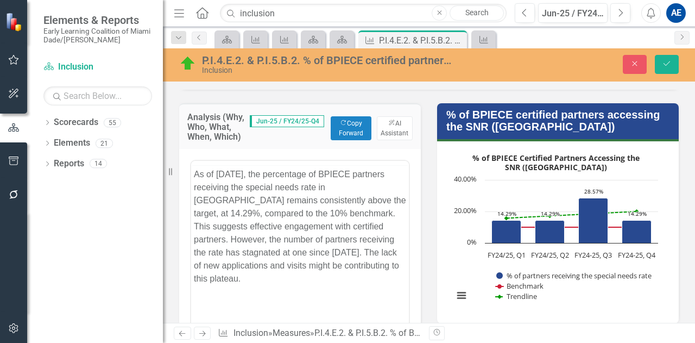
scroll to position [0, 0]
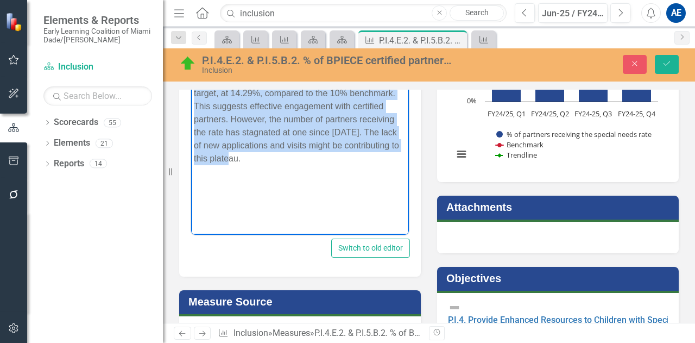
drag, startPoint x: 193, startPoint y: 54, endPoint x: 304, endPoint y: 378, distance: 343.0
click at [304, 208] on html "As of [DATE], the percentage of BPIECE partners receiving the special needs rat…" at bounding box center [300, 126] width 218 height 163
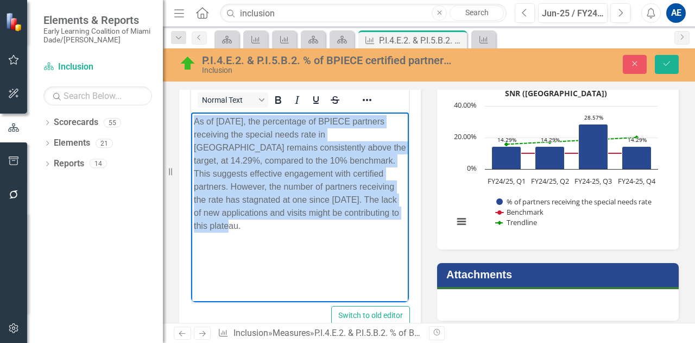
scroll to position [212, 0]
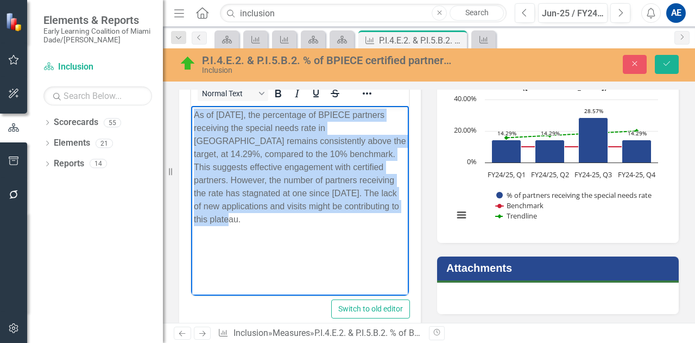
copy p "As of [DATE], the percentage of BPIECE partners receiving the special needs rat…"
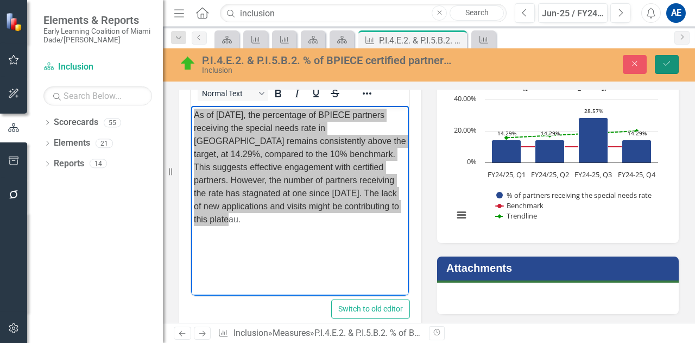
drag, startPoint x: 670, startPoint y: 66, endPoint x: 667, endPoint y: 54, distance: 12.4
click at [667, 54] on div "P.I.4.E.2. & P.I.5.B.2. % of BPIECE certified partners accessing the special ne…" at bounding box center [429, 64] width 532 height 21
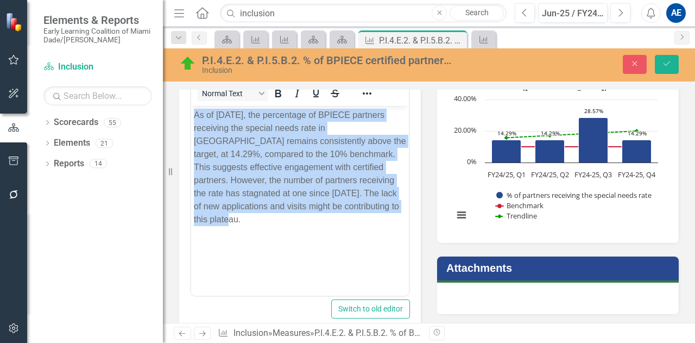
click at [338, 221] on p "As of [DATE], the percentage of BPIECE partners receiving the special needs rat…" at bounding box center [300, 167] width 212 height 117
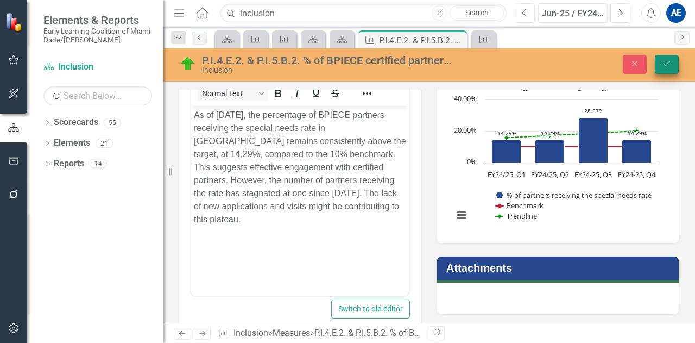
click at [666, 64] on icon "Save" at bounding box center [667, 64] width 10 height 8
